Goal: Task Accomplishment & Management: Complete application form

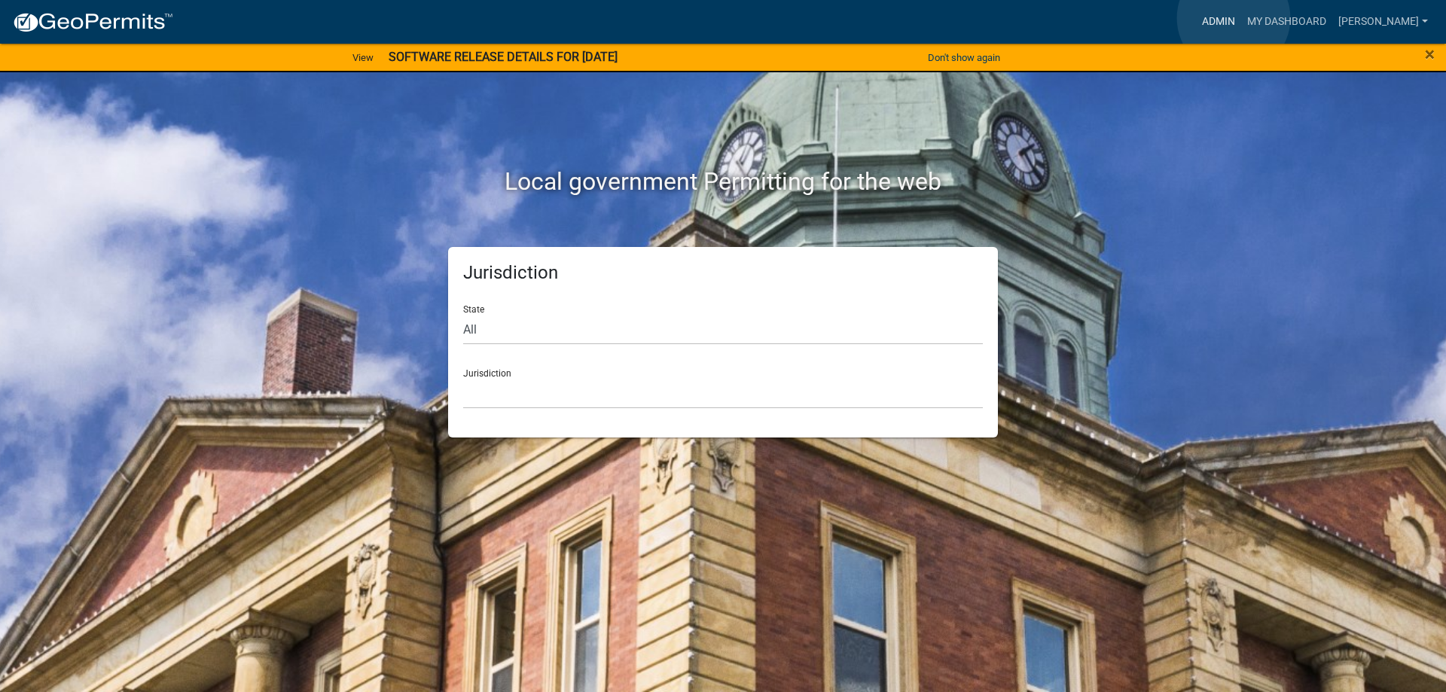
click at [1233, 18] on link "Admin" at bounding box center [1218, 22] width 45 height 29
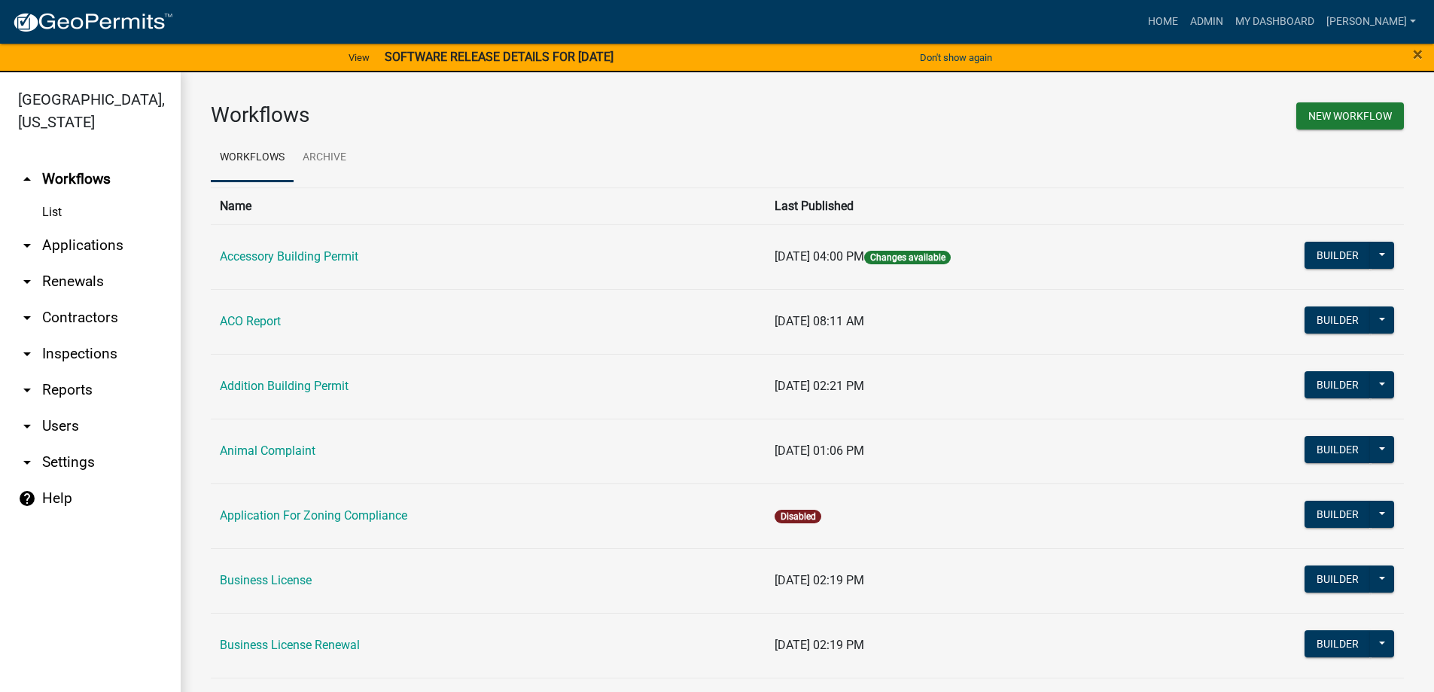
click at [91, 251] on link "arrow_drop_down Applications" at bounding box center [90, 245] width 181 height 36
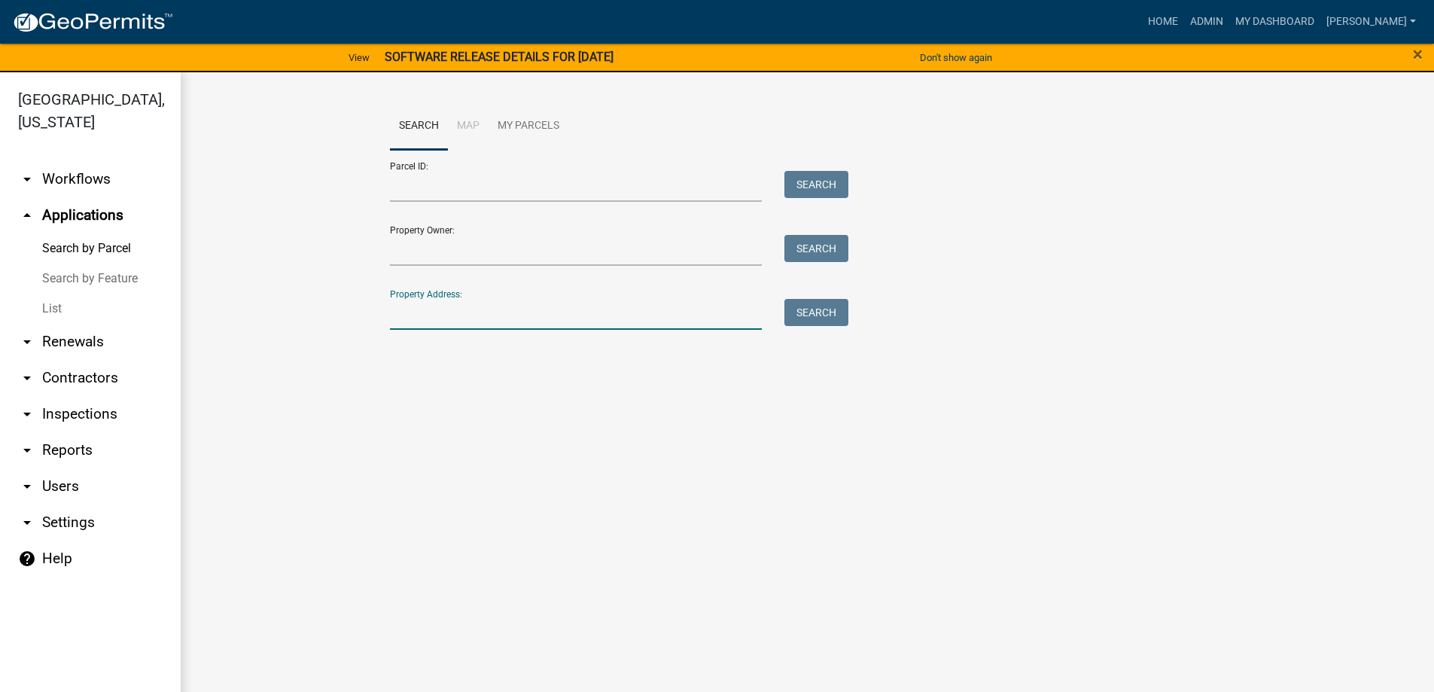
click at [450, 315] on input "Property Address:" at bounding box center [576, 314] width 373 height 31
click at [60, 307] on link "List" at bounding box center [90, 309] width 181 height 30
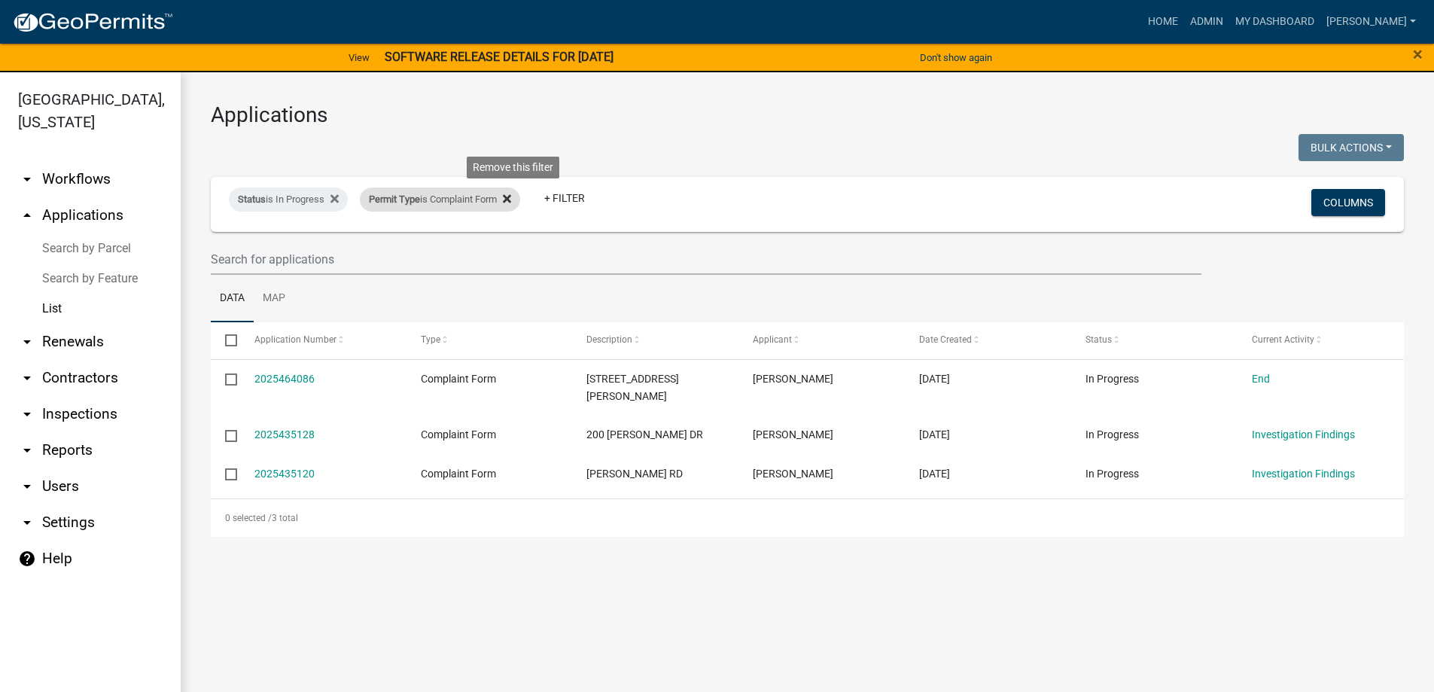
click at [511, 199] on icon at bounding box center [507, 199] width 8 height 8
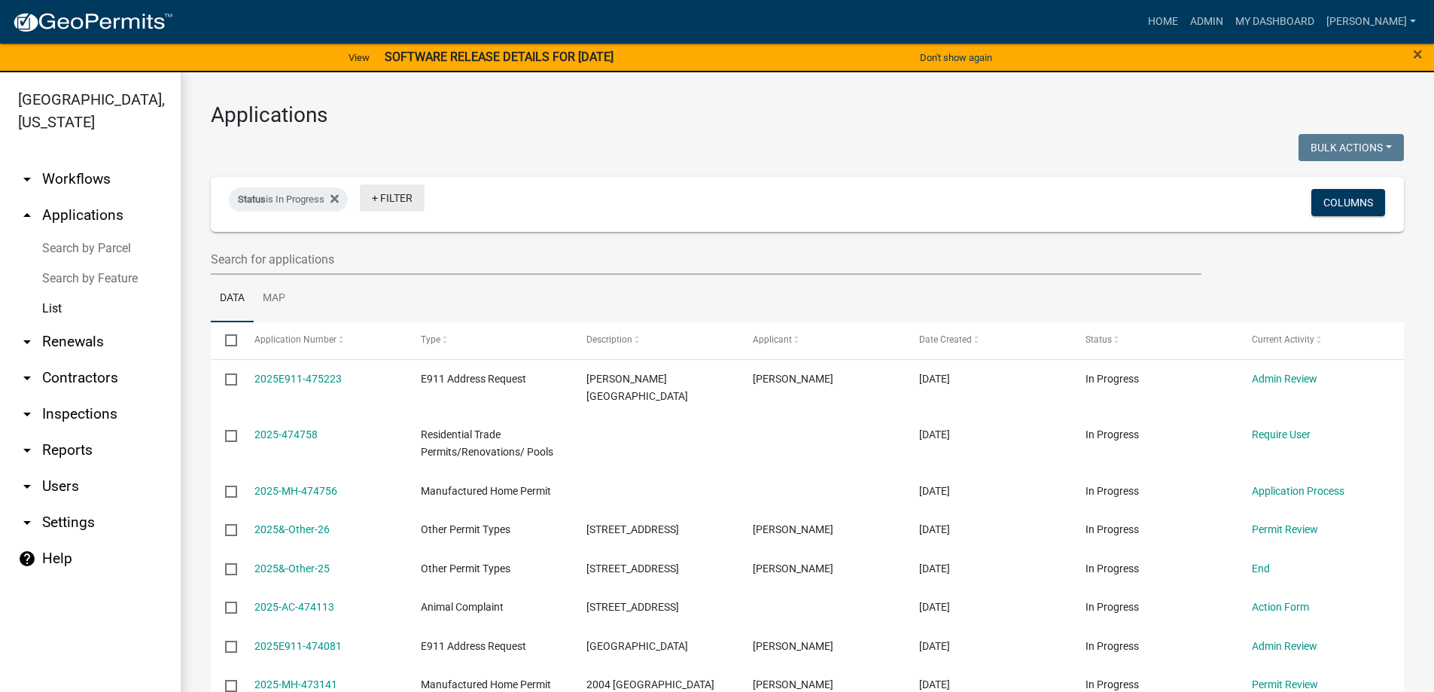
click at [388, 196] on link "+ Filter" at bounding box center [392, 197] width 65 height 27
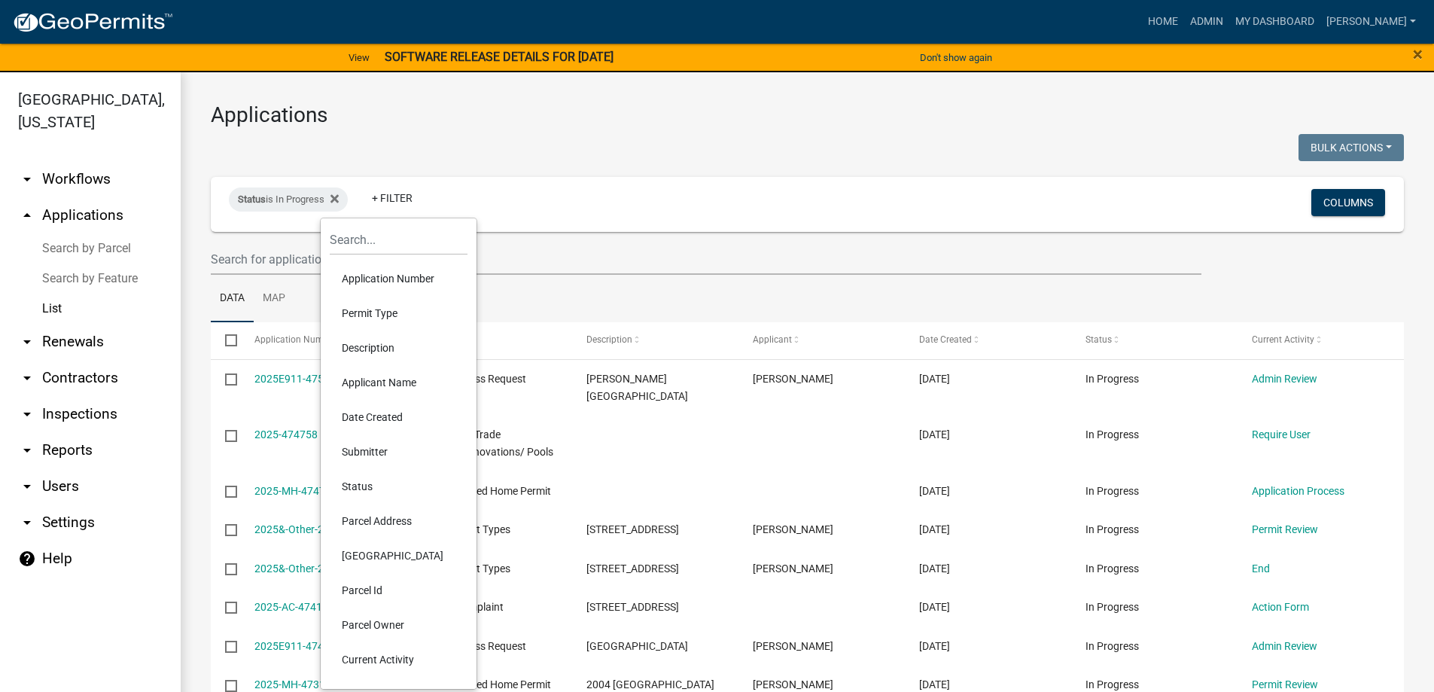
click at [378, 314] on li "Permit Type" at bounding box center [399, 313] width 138 height 35
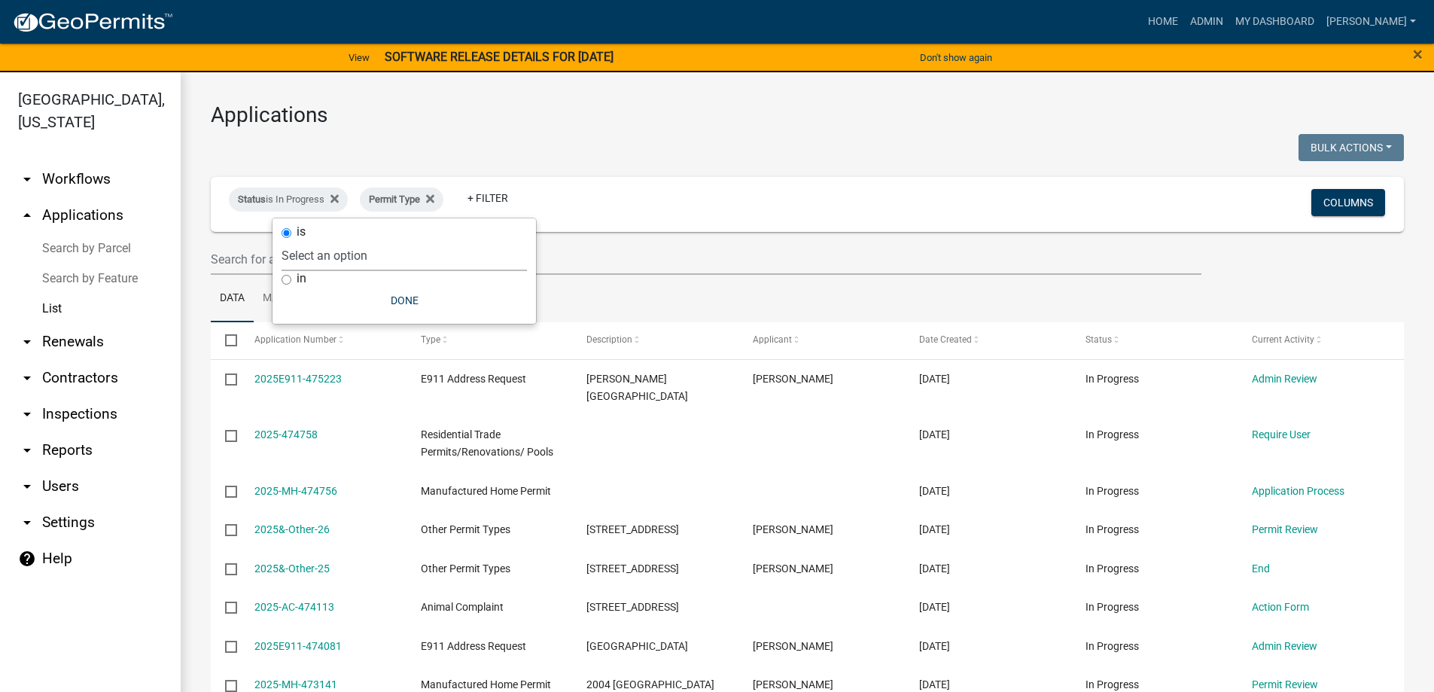
click at [354, 242] on select "Select an option Accessory Building Permit ACO Report Addition Building Permit …" at bounding box center [404, 255] width 245 height 31
select select "e25b8dc8-d253-4621-9bdb-30125c6200a7"
click at [337, 240] on select "Select an option Accessory Building Permit ACO Report Addition Building Permit …" at bounding box center [404, 255] width 245 height 31
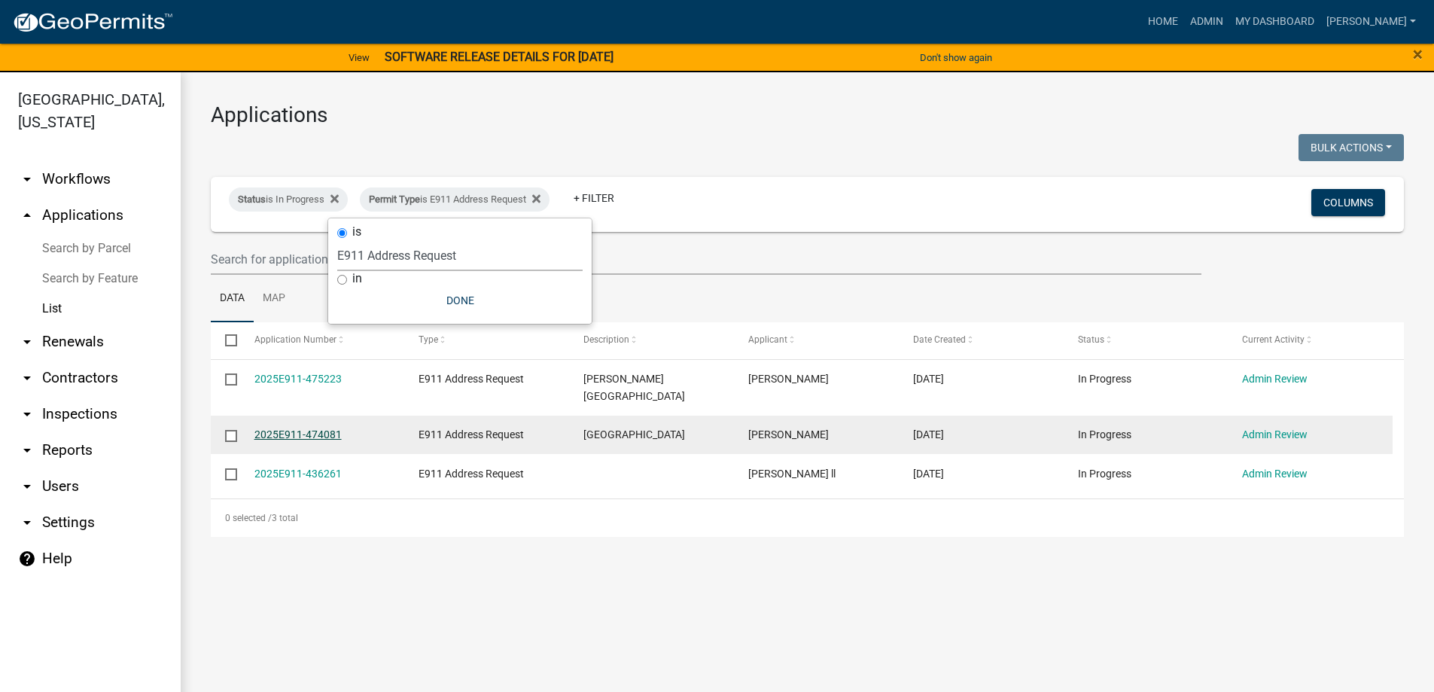
click at [303, 428] on link "2025E911-474081" at bounding box center [297, 434] width 87 height 12
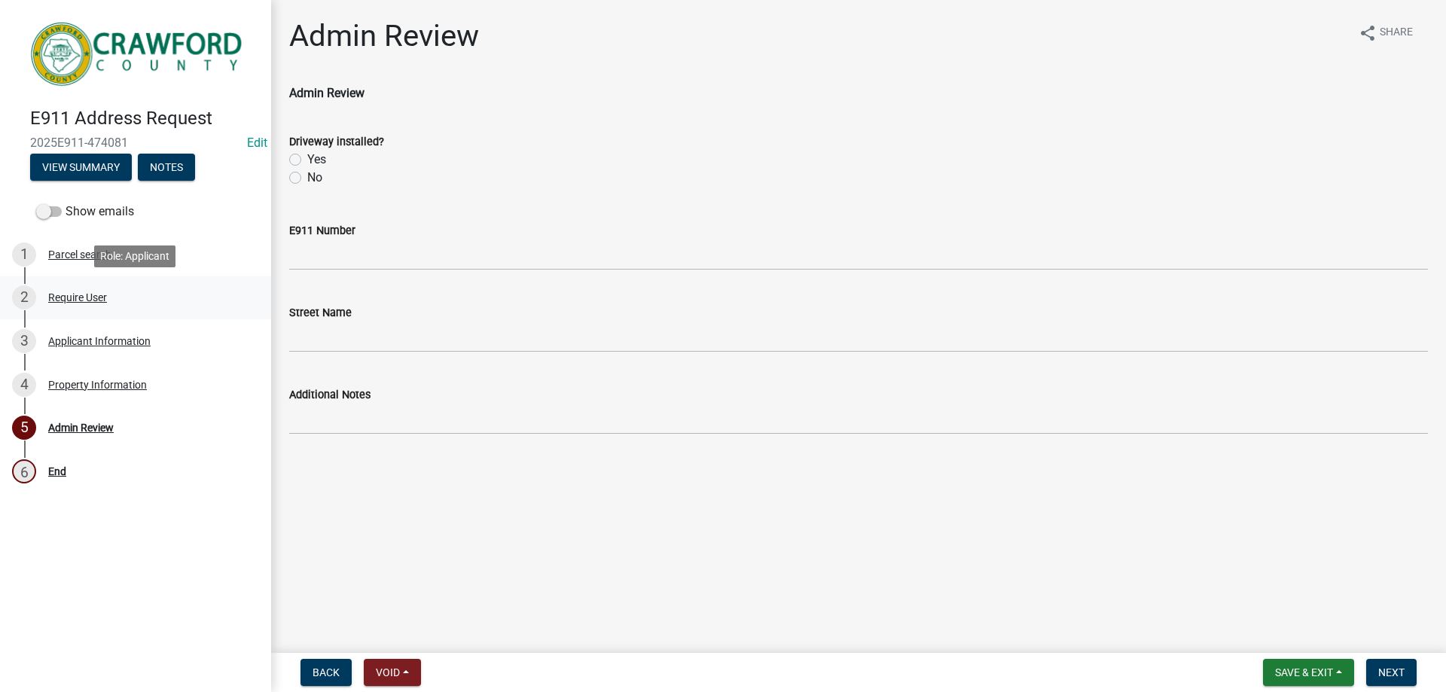
click at [75, 299] on div "Require User" at bounding box center [77, 297] width 59 height 11
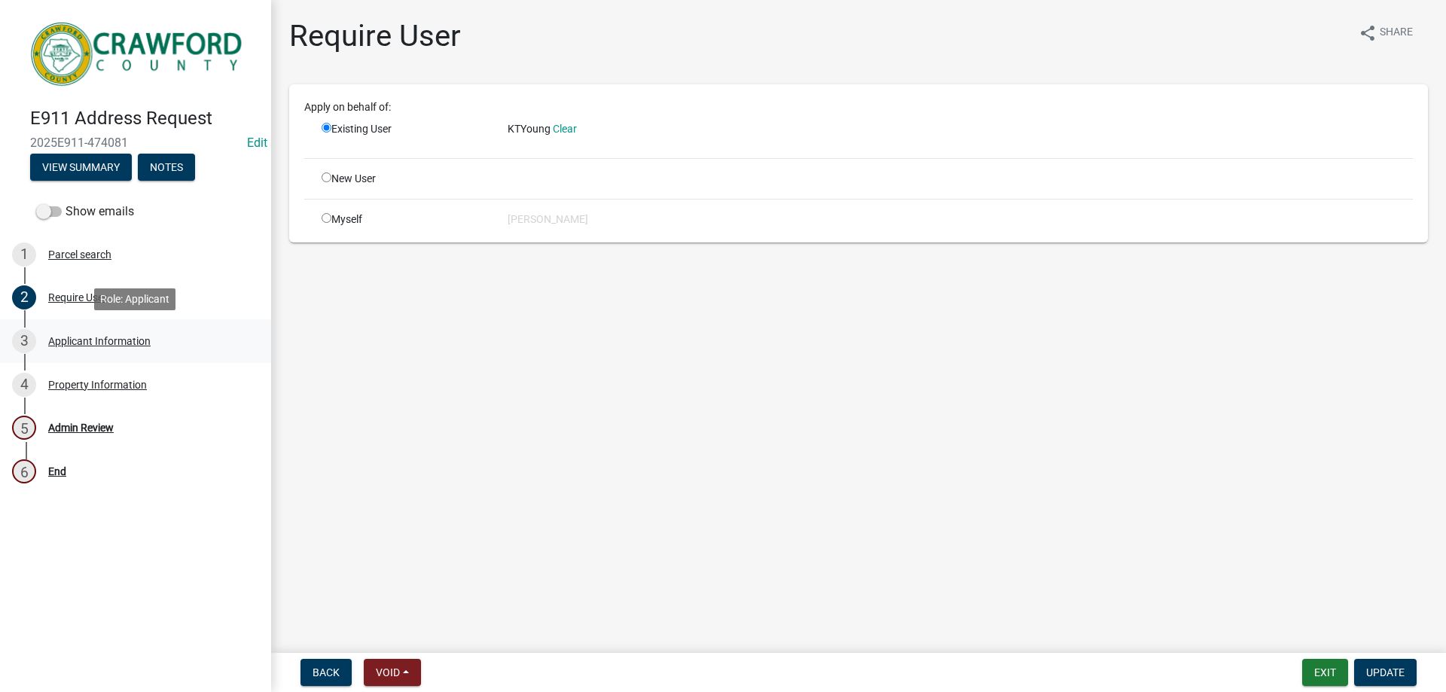
click at [83, 329] on div "3 Applicant Information" at bounding box center [129, 341] width 235 height 24
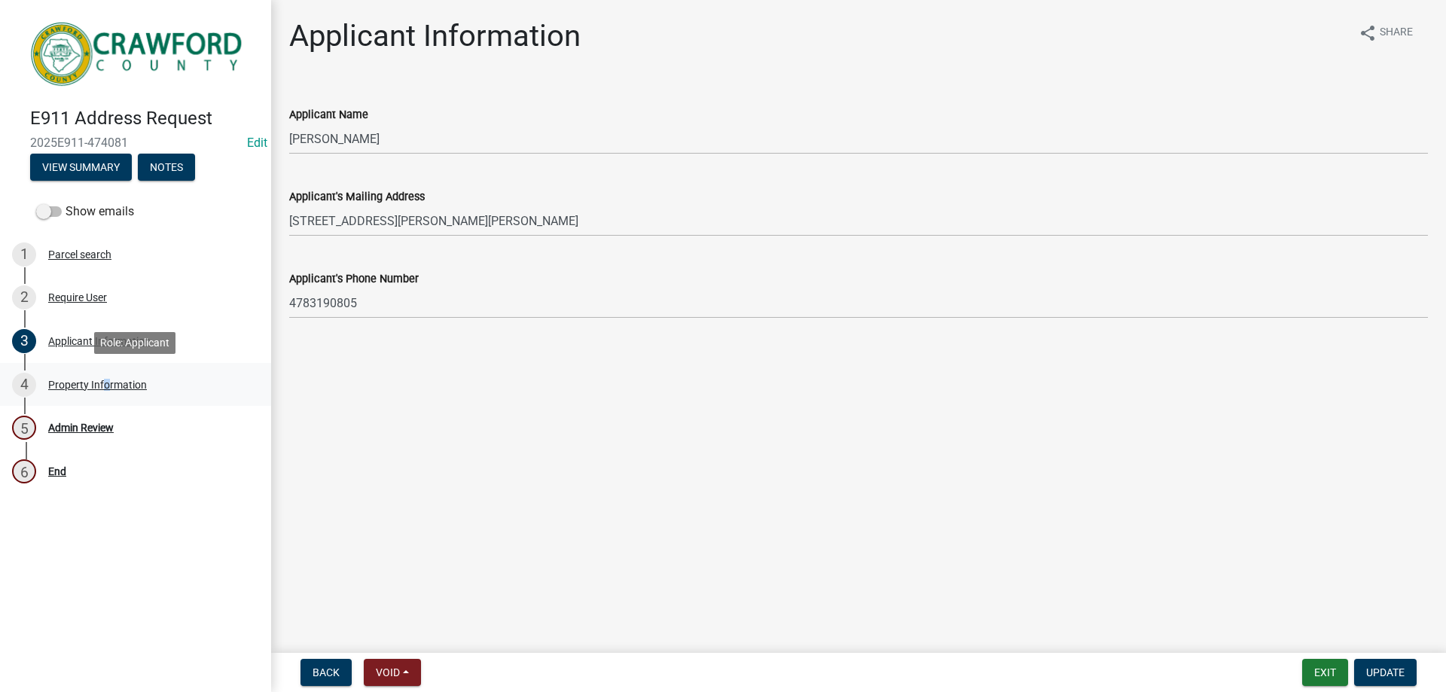
click at [105, 383] on div "Property Information" at bounding box center [97, 384] width 99 height 11
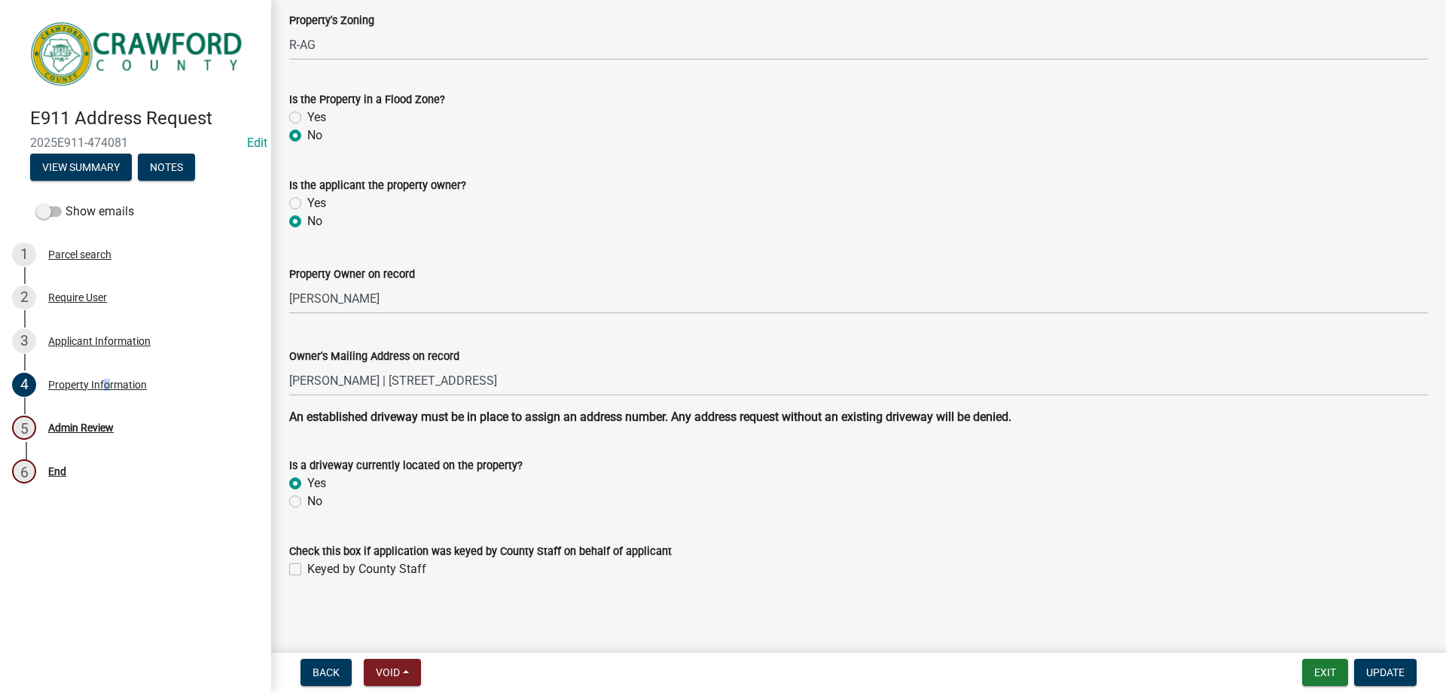
scroll to position [180, 0]
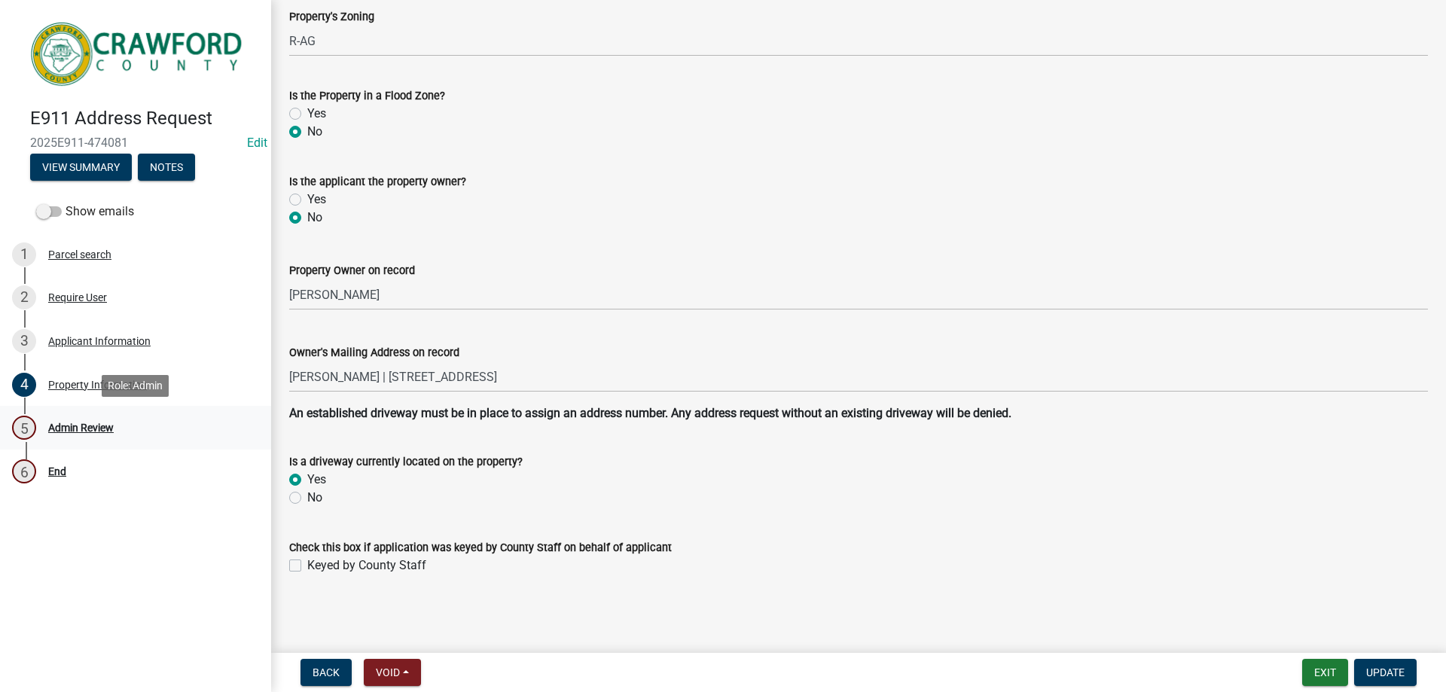
click at [82, 428] on div "Admin Review" at bounding box center [81, 427] width 66 height 11
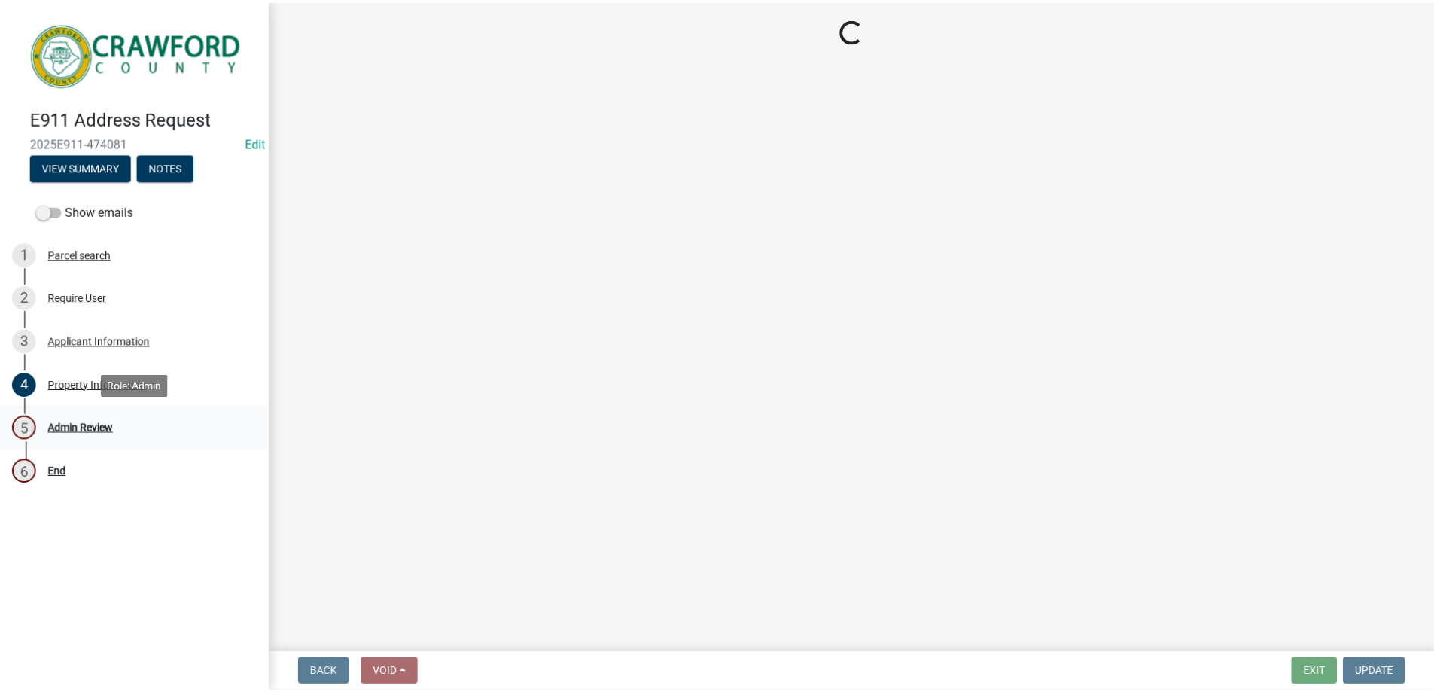
scroll to position [0, 0]
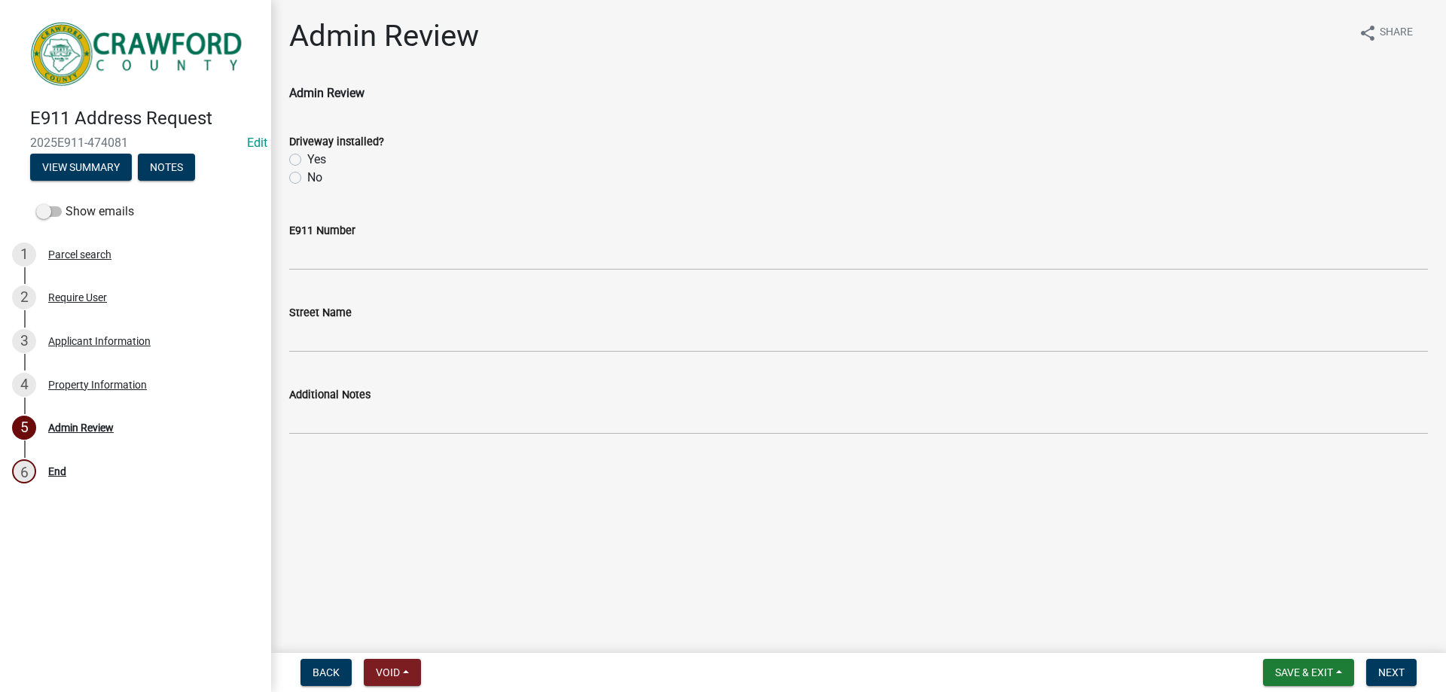
click at [307, 160] on label "Yes" at bounding box center [316, 160] width 19 height 18
click at [307, 160] on input "Yes" at bounding box center [312, 156] width 10 height 10
radio input "true"
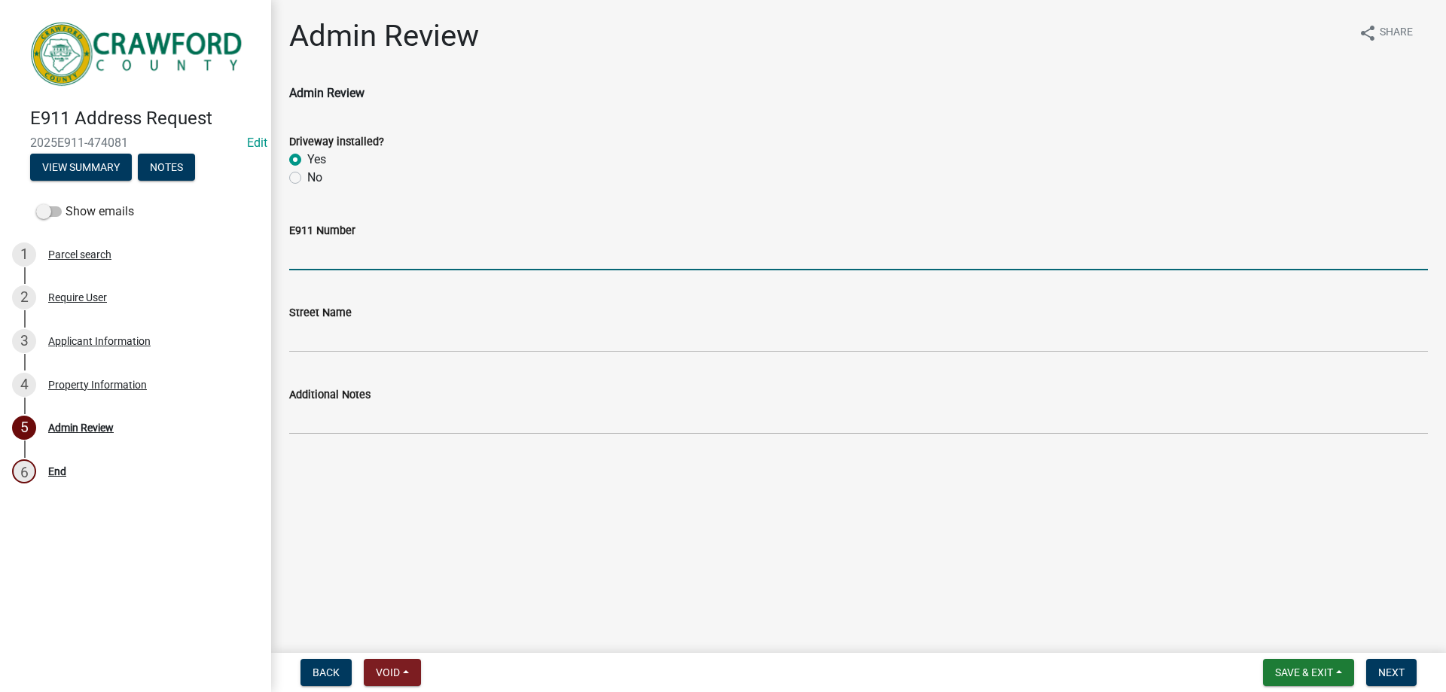
click at [332, 261] on input "E911 Number" at bounding box center [858, 254] width 1138 height 31
type input "67"
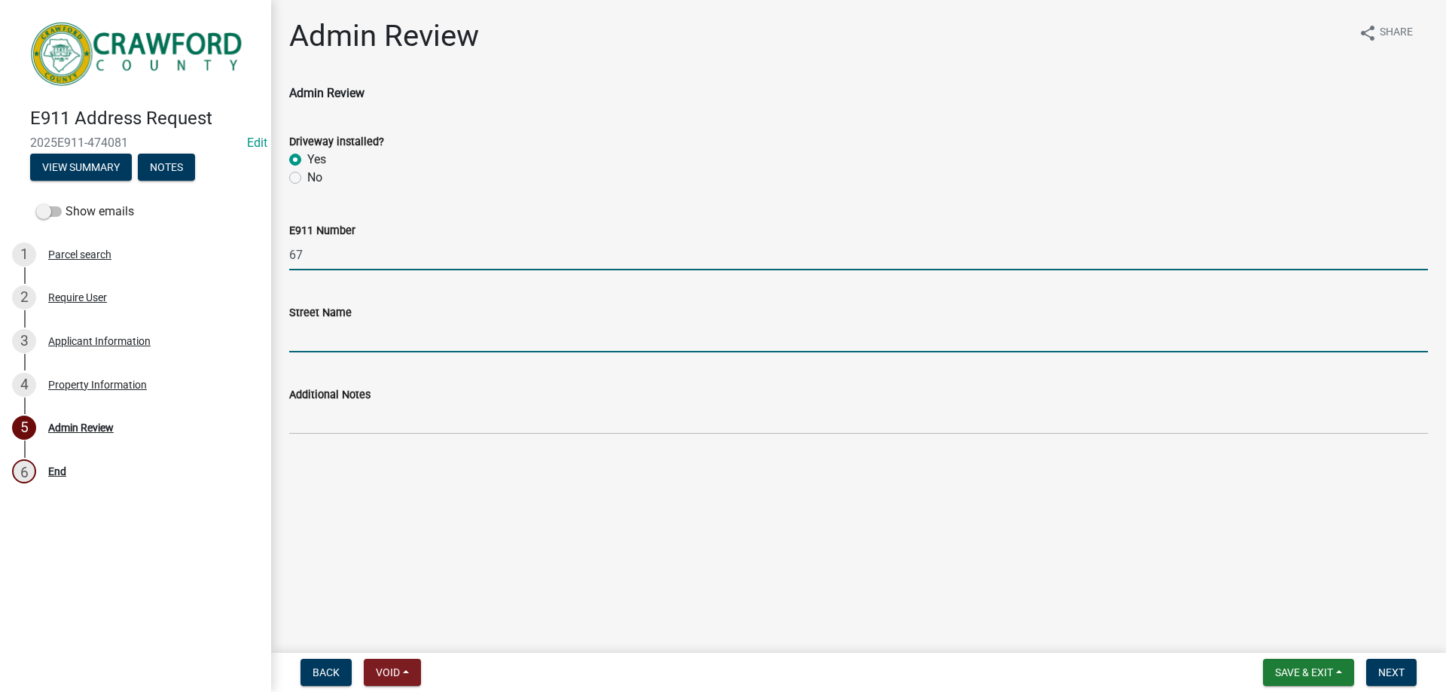
click at [332, 331] on input "Street Name" at bounding box center [858, 337] width 1138 height 31
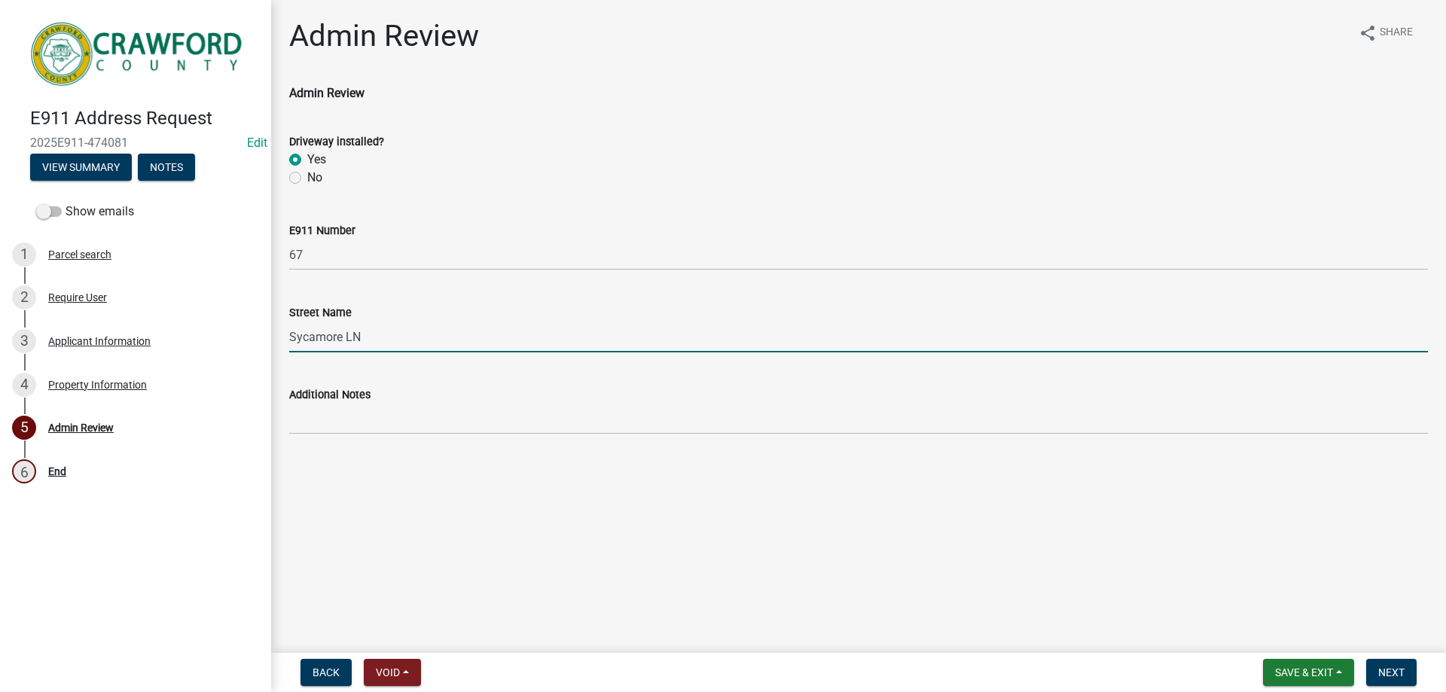
type input "Sycamore LN"
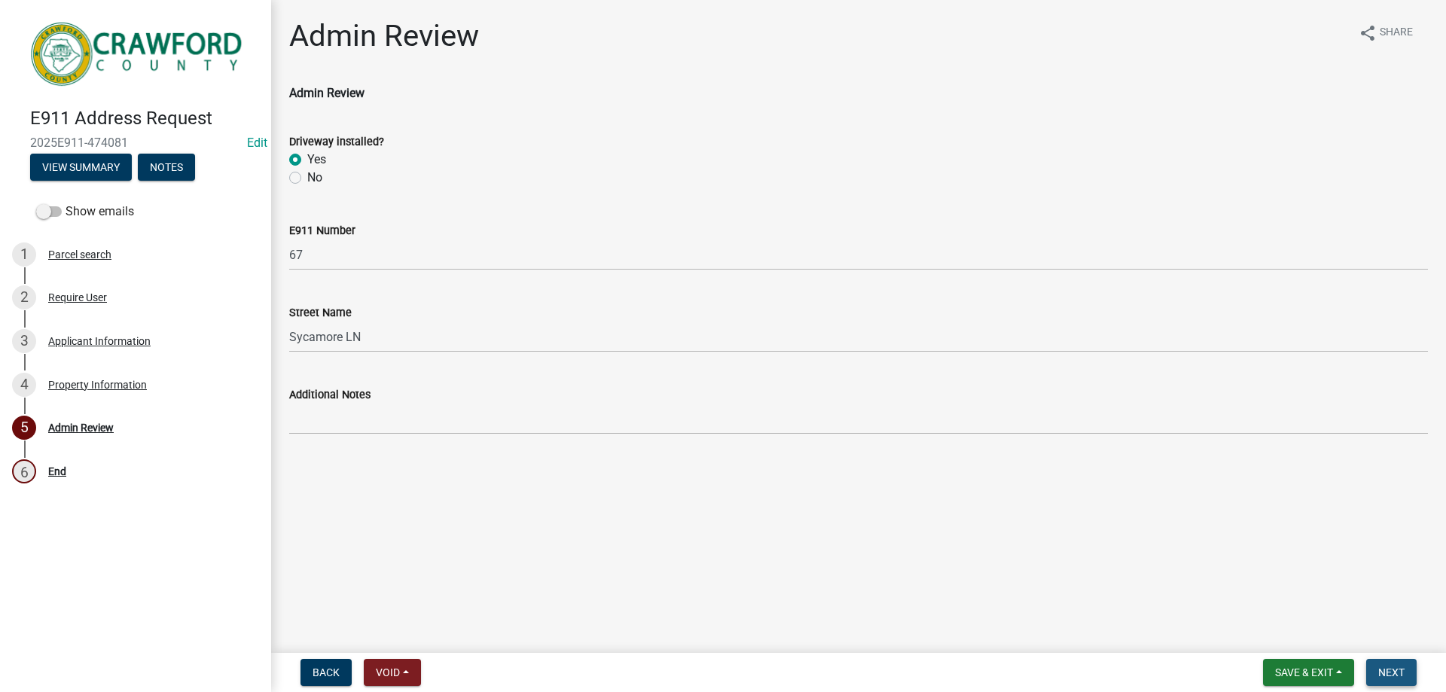
click at [1383, 671] on span "Next" at bounding box center [1391, 672] width 26 height 12
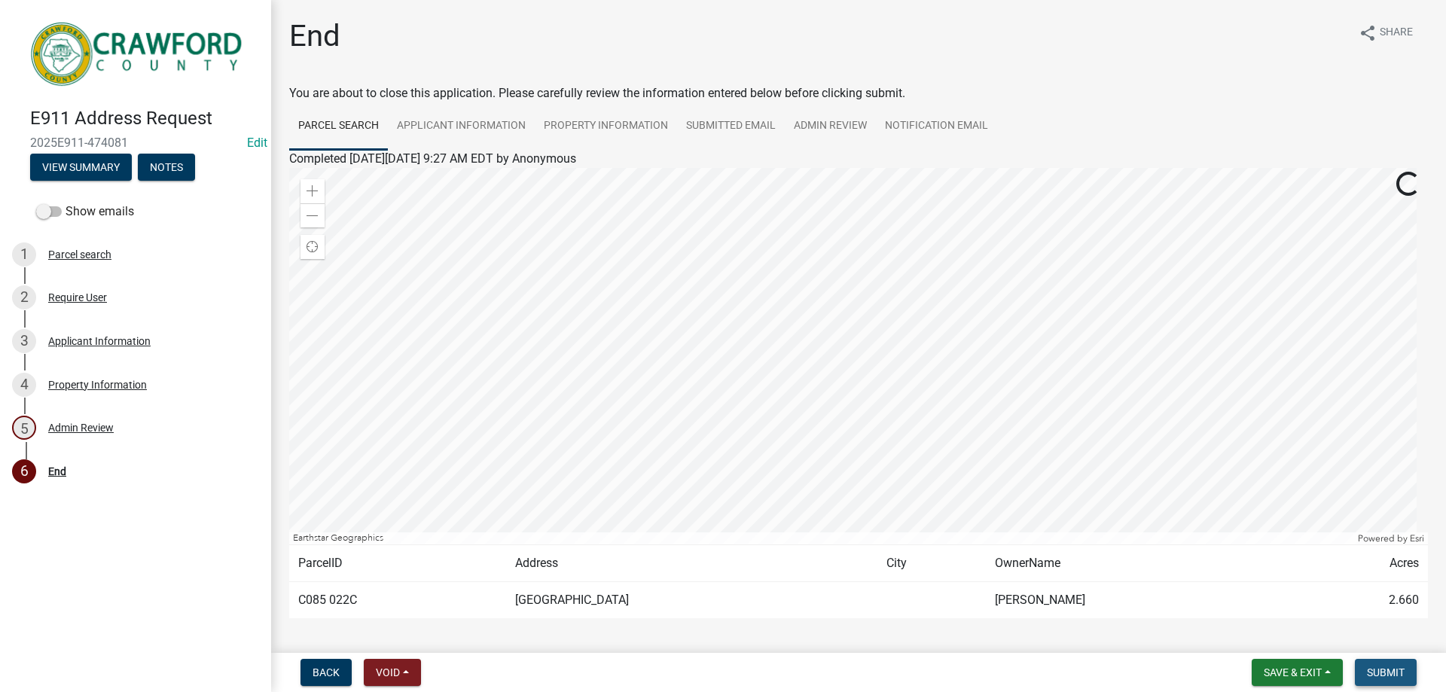
click at [1383, 671] on span "Submit" at bounding box center [1386, 672] width 38 height 12
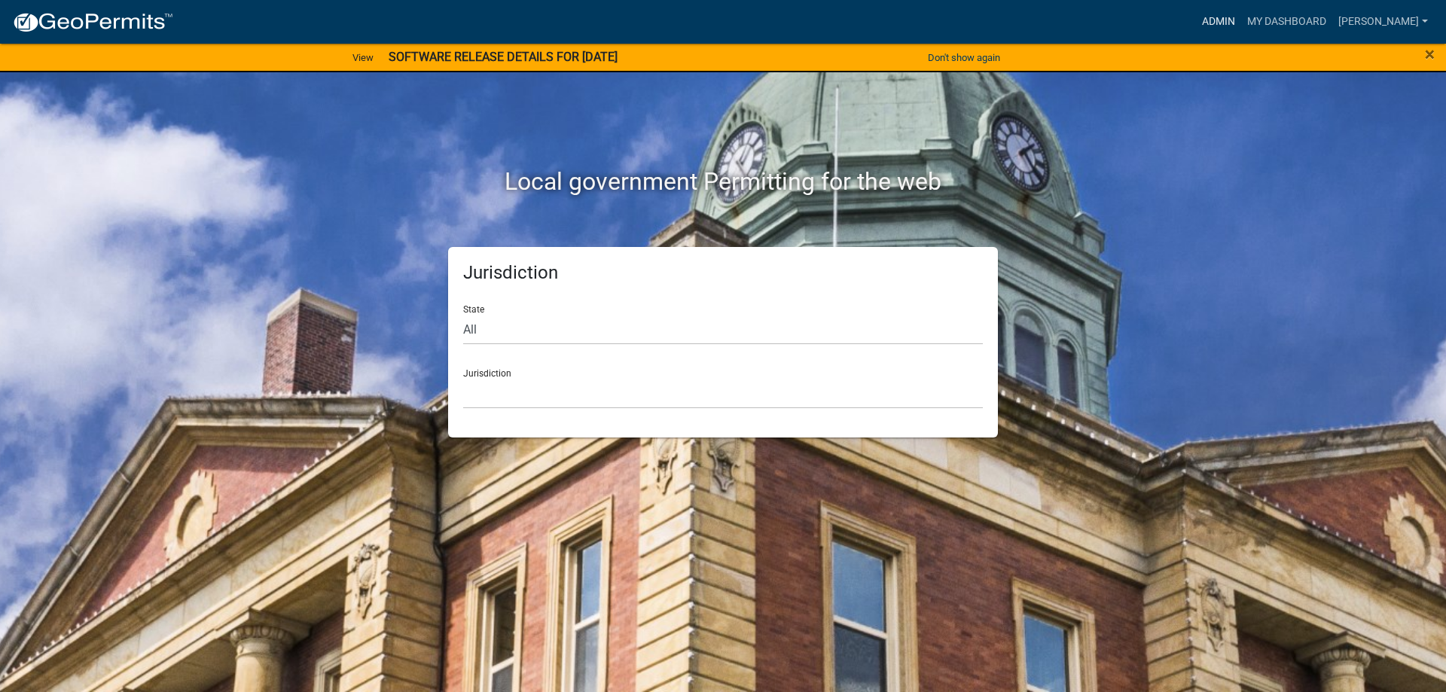
click at [1229, 20] on link "Admin" at bounding box center [1218, 22] width 45 height 29
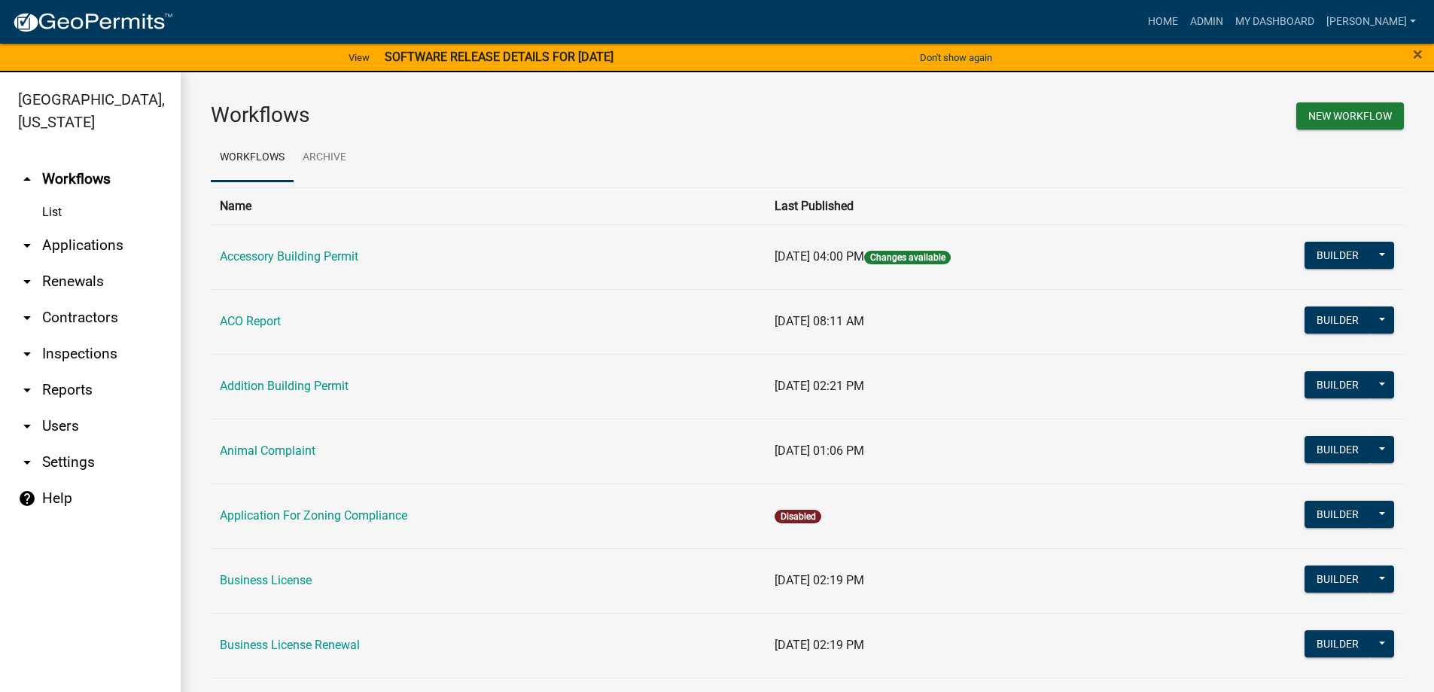
click at [82, 251] on link "arrow_drop_down Applications" at bounding box center [90, 245] width 181 height 36
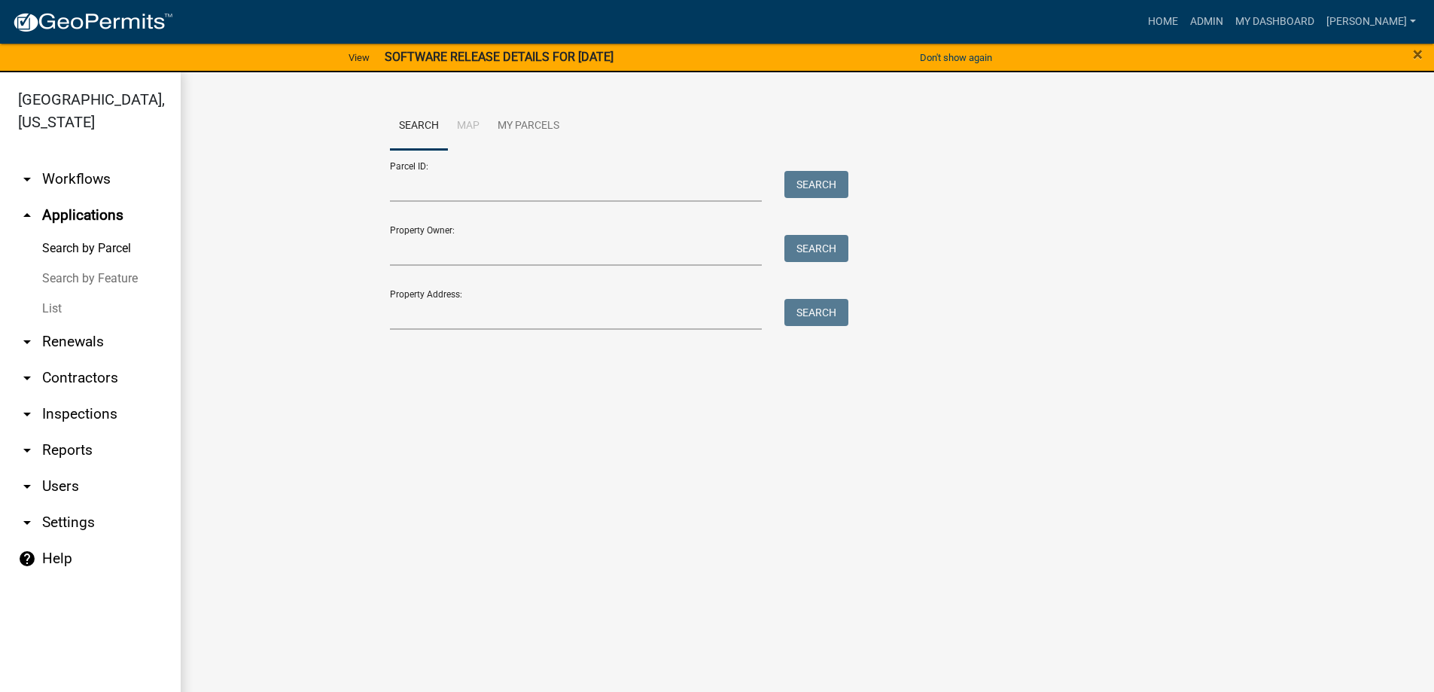
click at [55, 311] on link "List" at bounding box center [90, 309] width 181 height 30
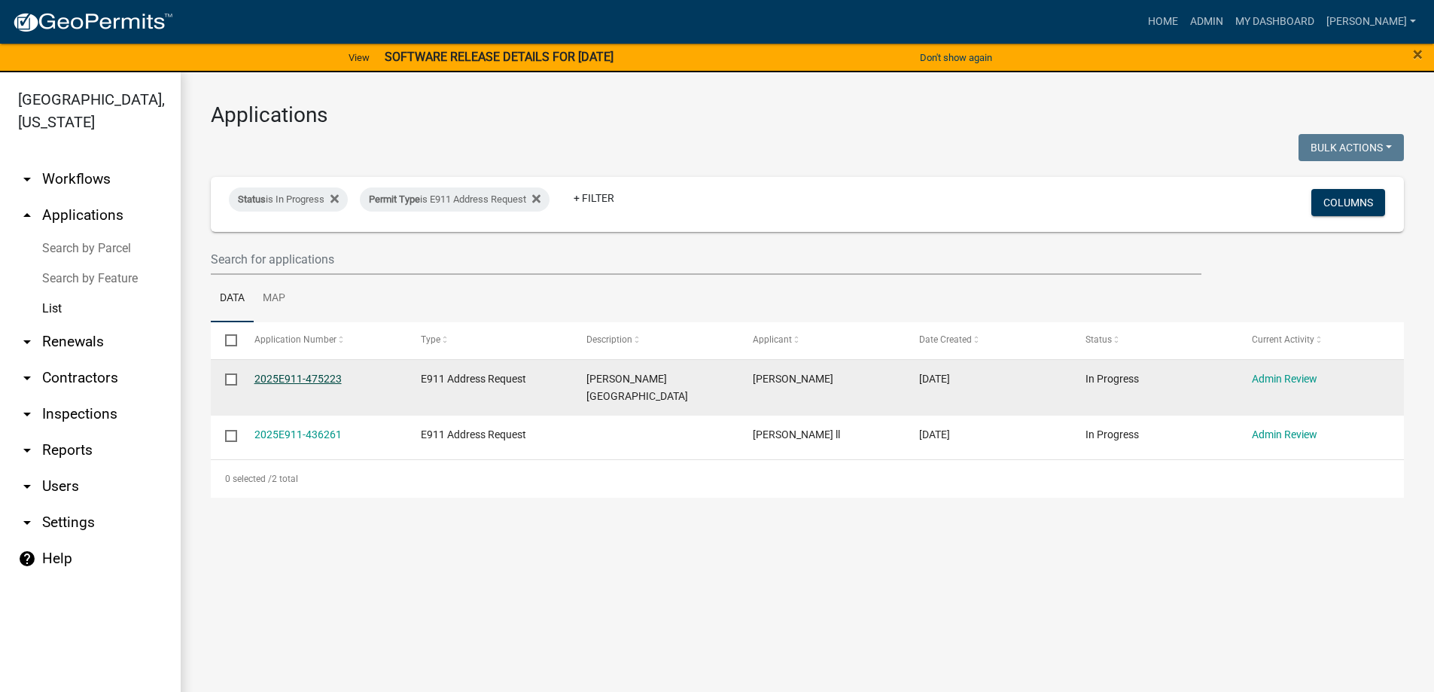
click at [291, 381] on link "2025E911-475223" at bounding box center [297, 379] width 87 height 12
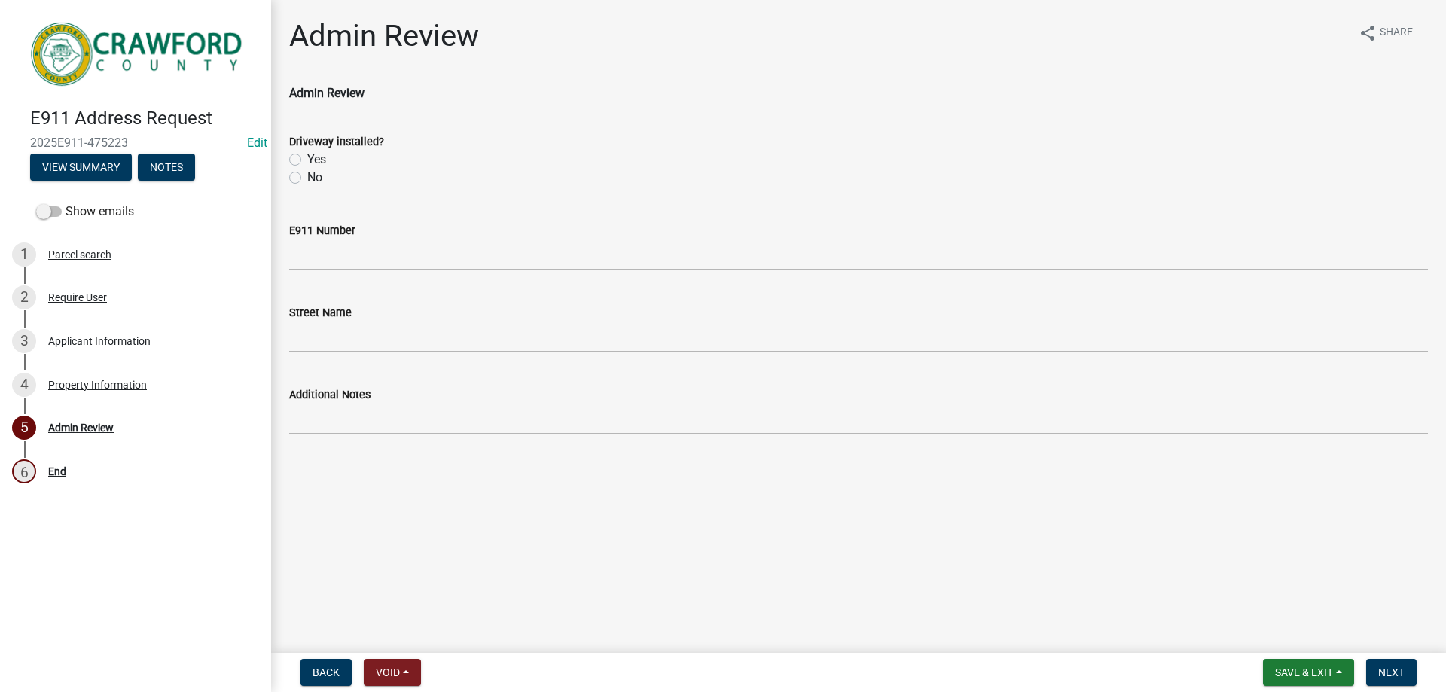
click at [307, 159] on label "Yes" at bounding box center [316, 160] width 19 height 18
click at [307, 159] on input "Yes" at bounding box center [312, 156] width 10 height 10
radio input "true"
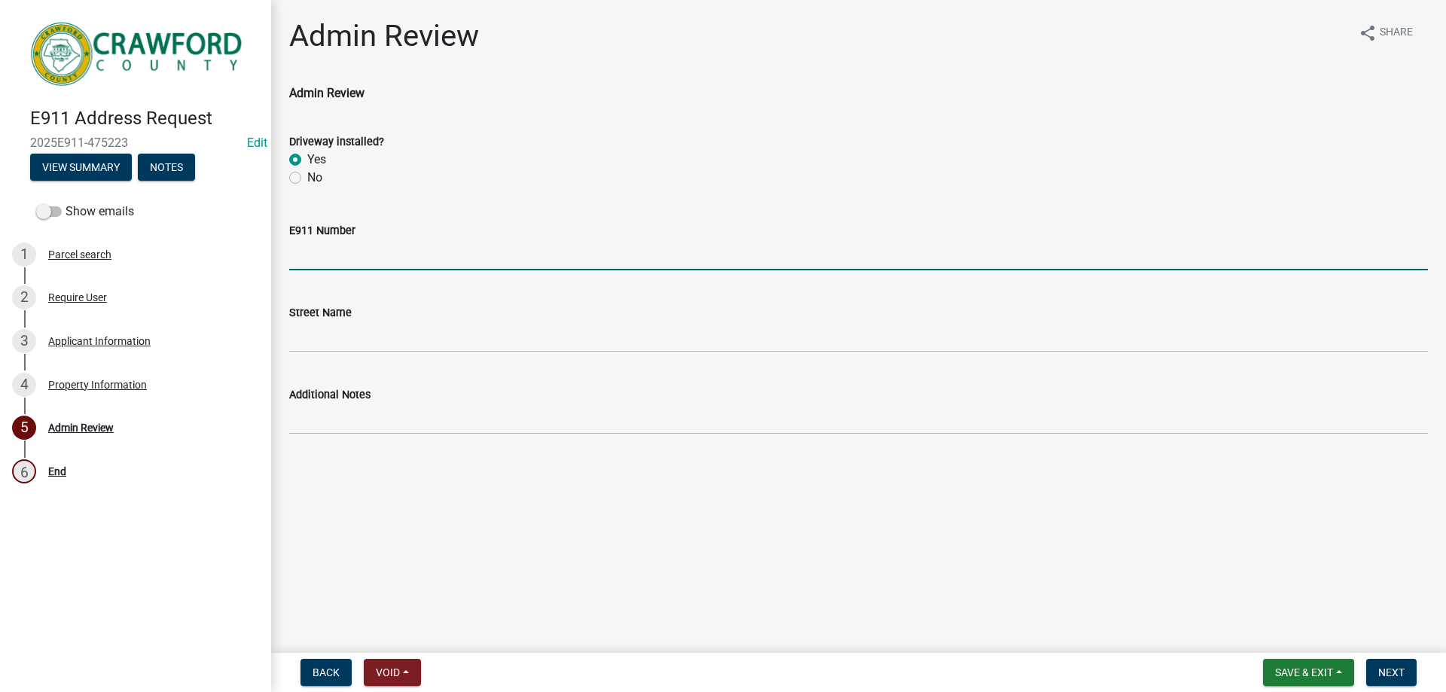
click at [322, 264] on input "E911 Number" at bounding box center [858, 254] width 1138 height 31
type input "2337"
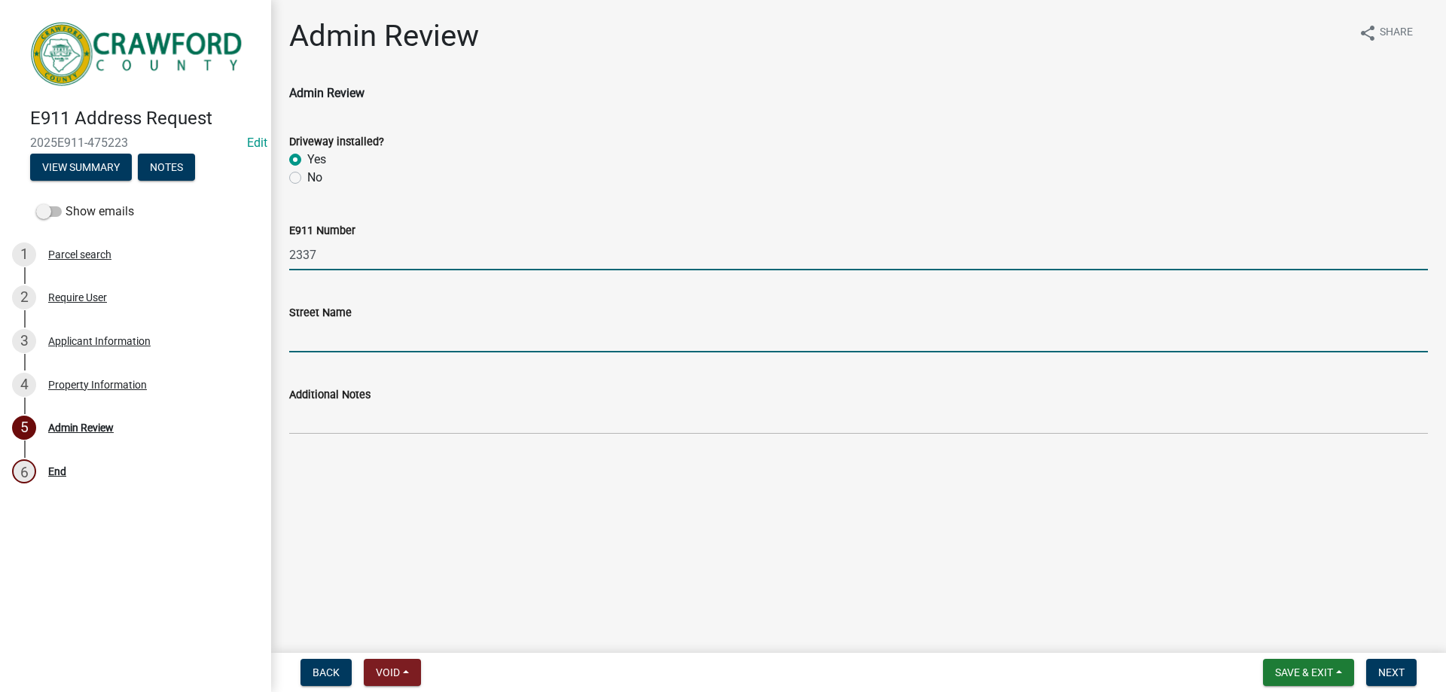
click at [337, 340] on input "Street Name" at bounding box center [858, 337] width 1138 height 31
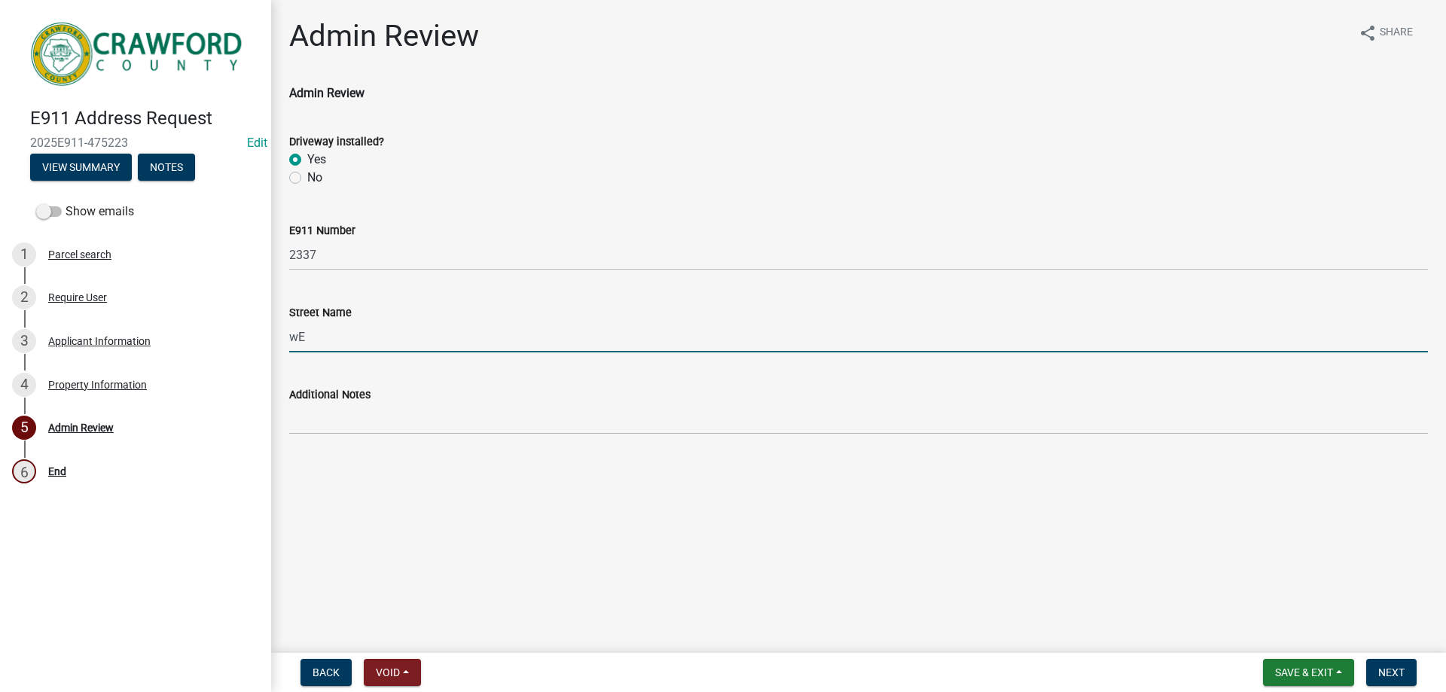
type input "w"
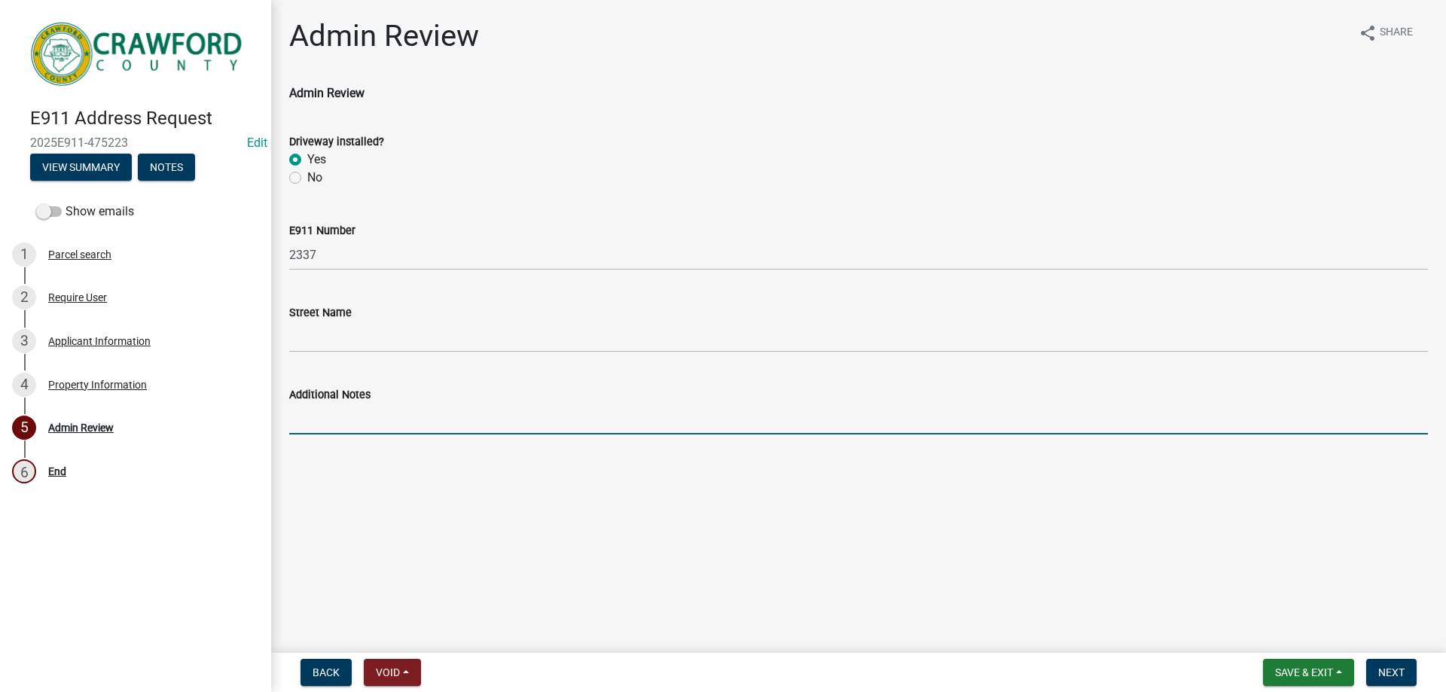
type input "w"
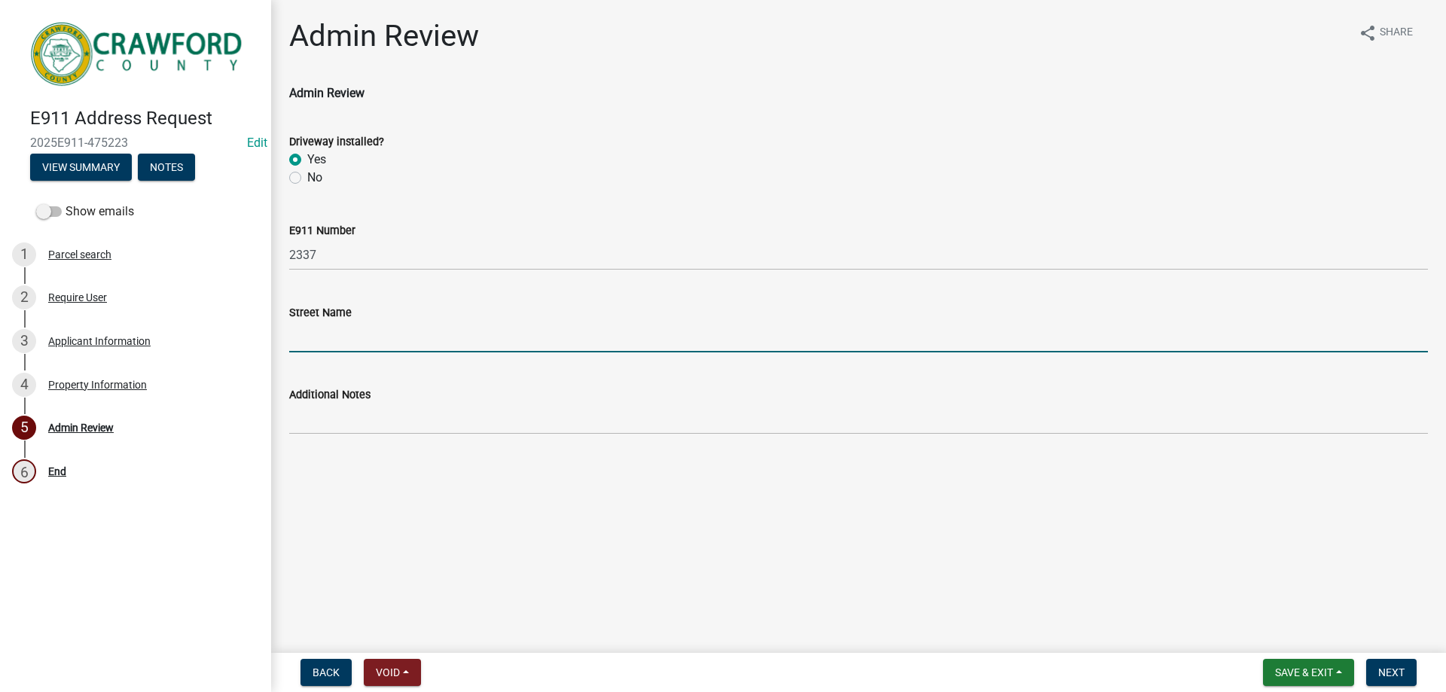
click at [337, 343] on input "Street Name" at bounding box center [858, 337] width 1138 height 31
type input "w"
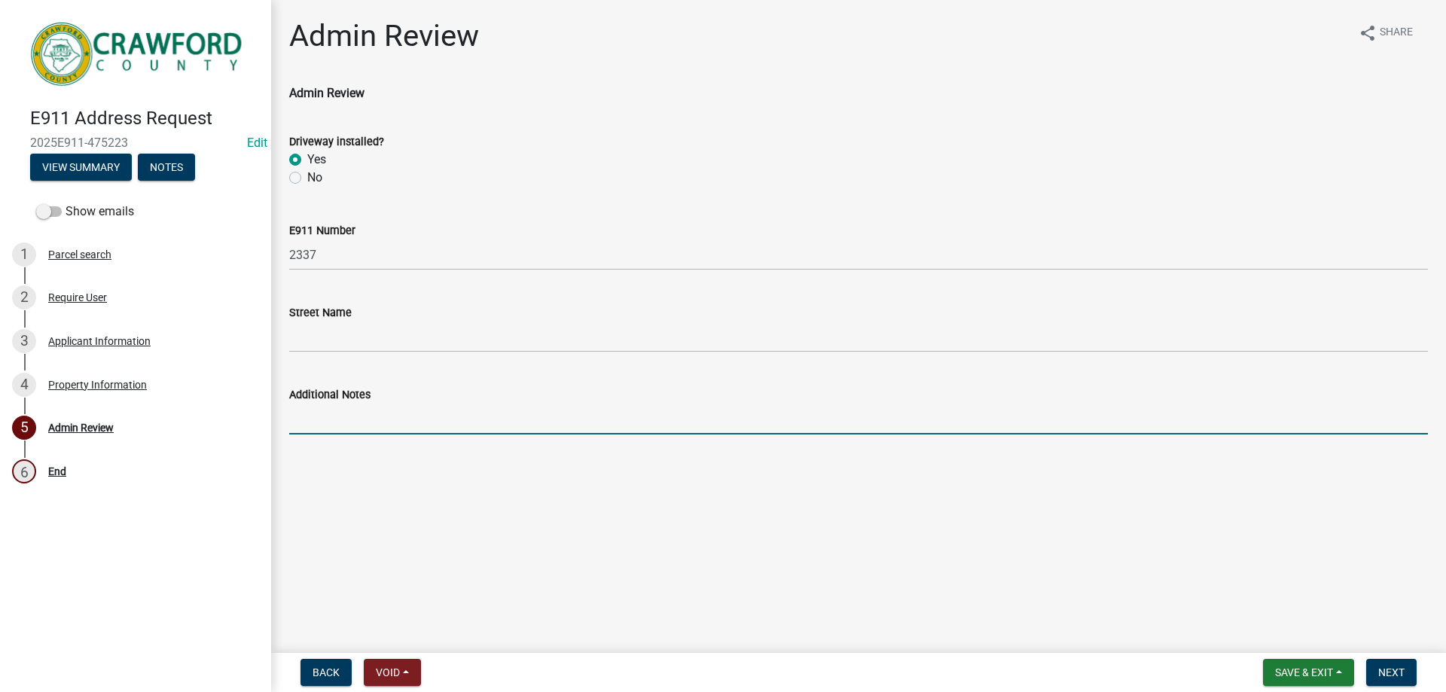
type input "W"
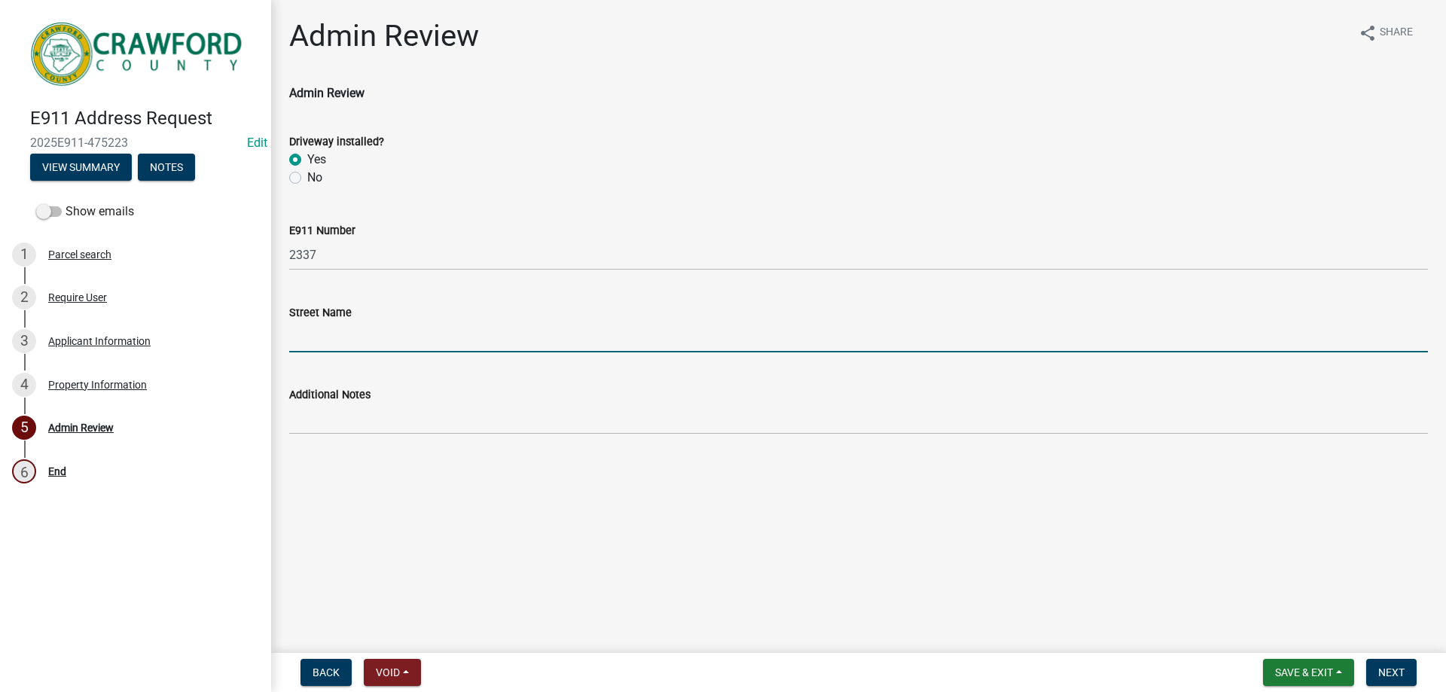
click at [345, 344] on input "Street Name" at bounding box center [858, 337] width 1138 height 31
click at [375, 340] on input "Wesley Cha" at bounding box center [858, 337] width 1138 height 31
type input "Wesley Chapel RD"
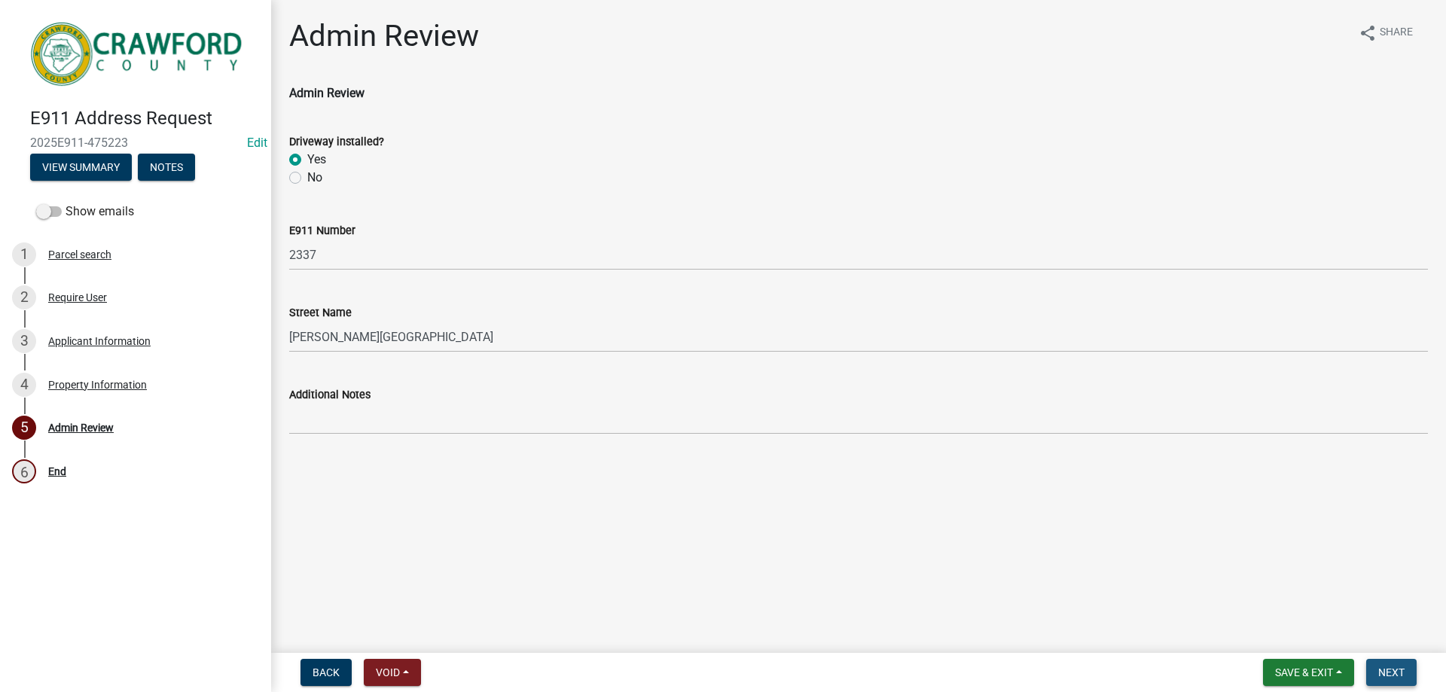
click at [1379, 668] on span "Next" at bounding box center [1391, 672] width 26 height 12
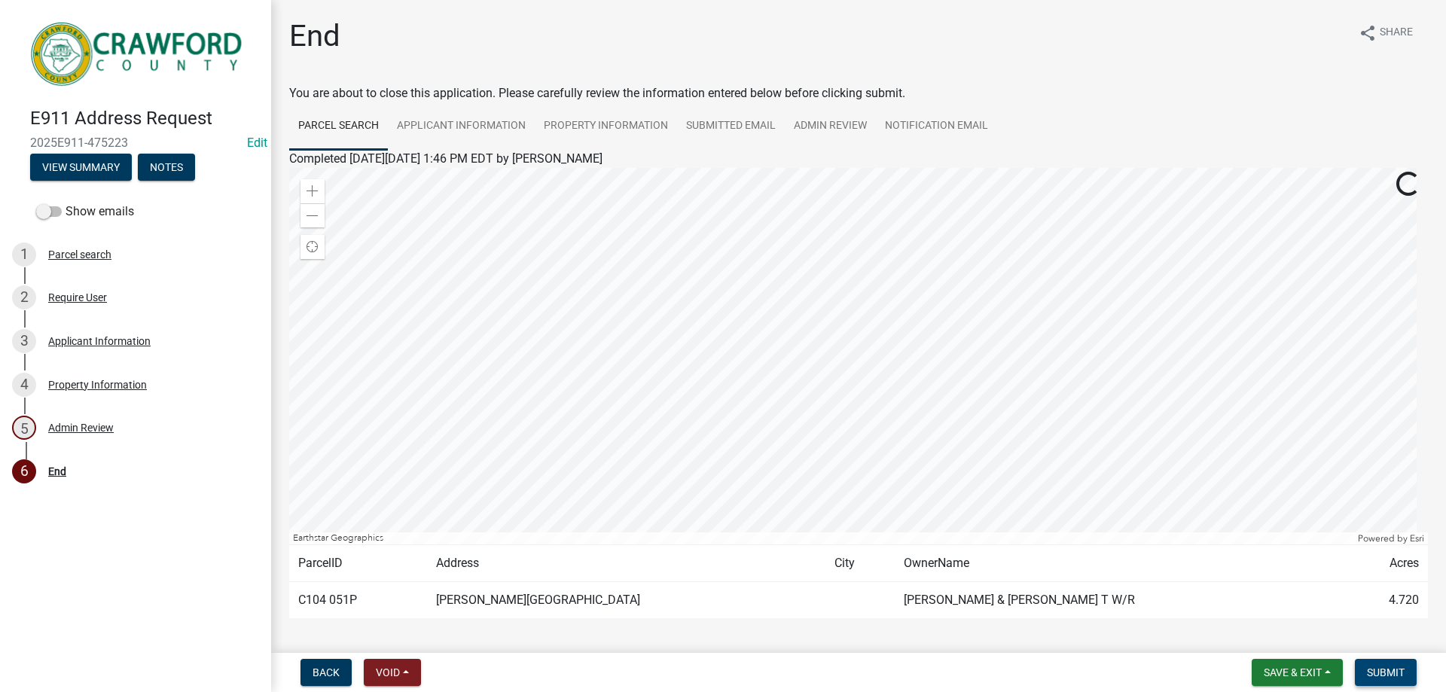
click at [1378, 672] on span "Submit" at bounding box center [1386, 672] width 38 height 12
